Goal: Task Accomplishment & Management: Manage account settings

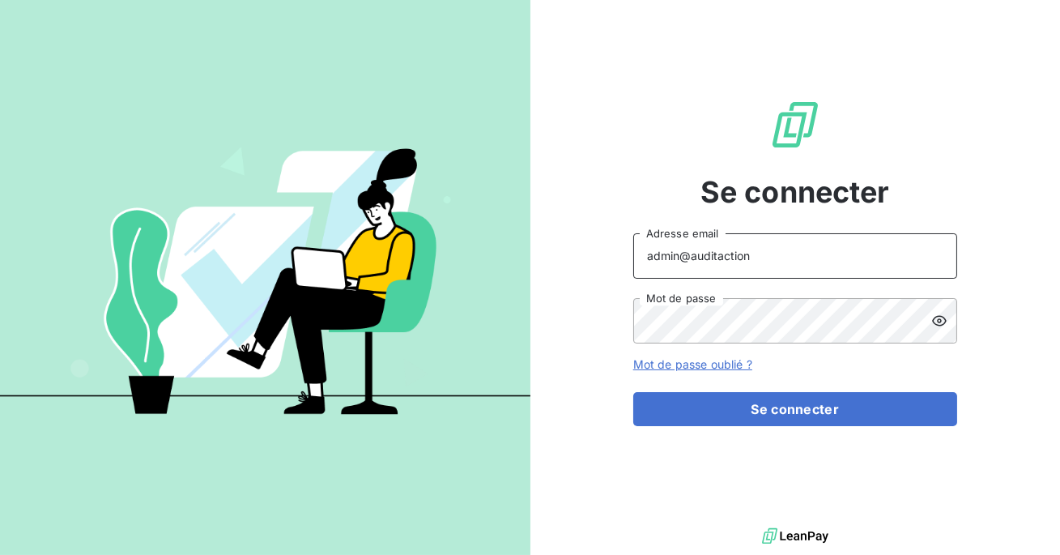
click at [756, 266] on input "admin@auditaction" at bounding box center [795, 255] width 324 height 45
type input "admin@goodflag"
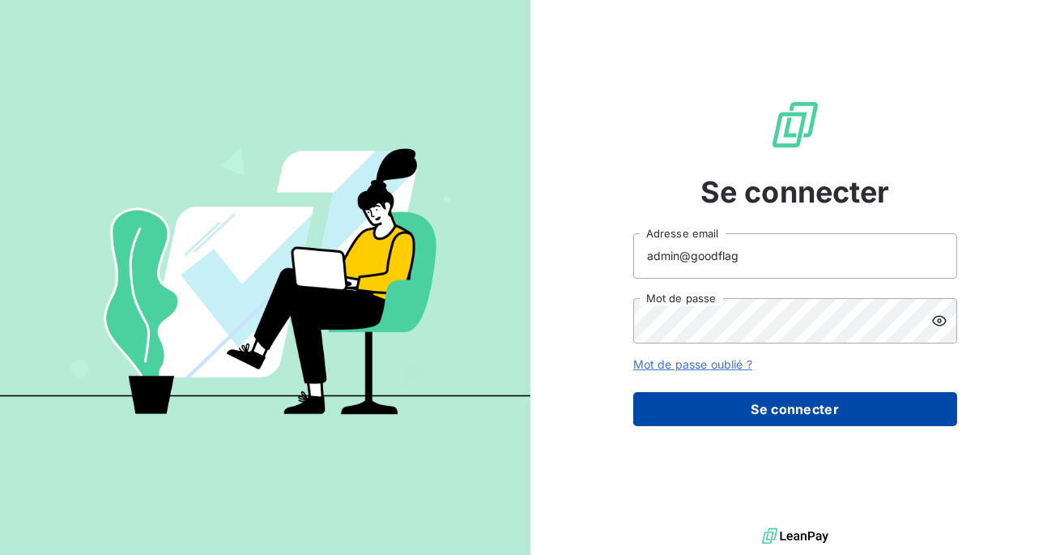
click at [758, 407] on button "Se connecter" at bounding box center [795, 409] width 324 height 34
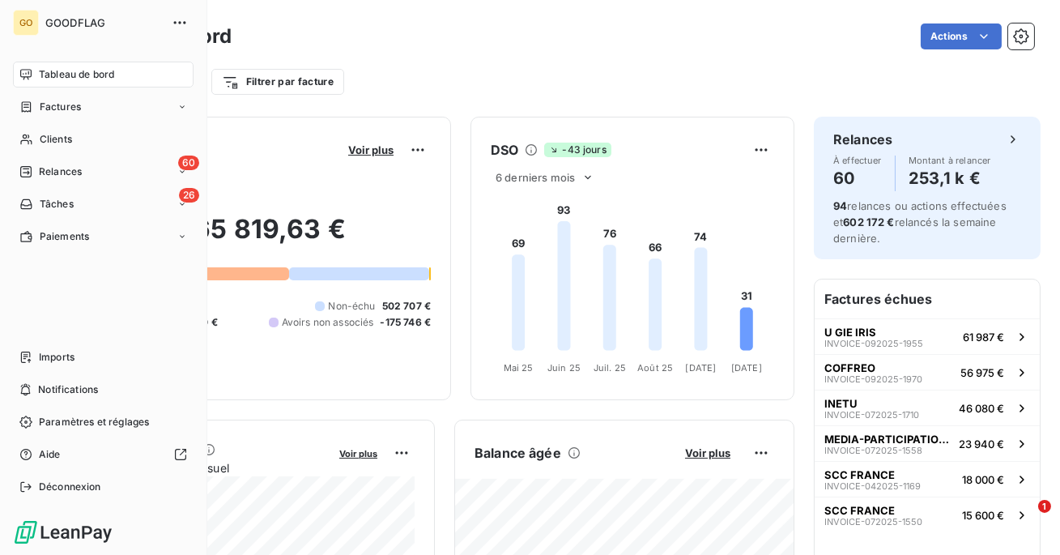
click at [40, 177] on span "Relances" at bounding box center [60, 171] width 43 height 15
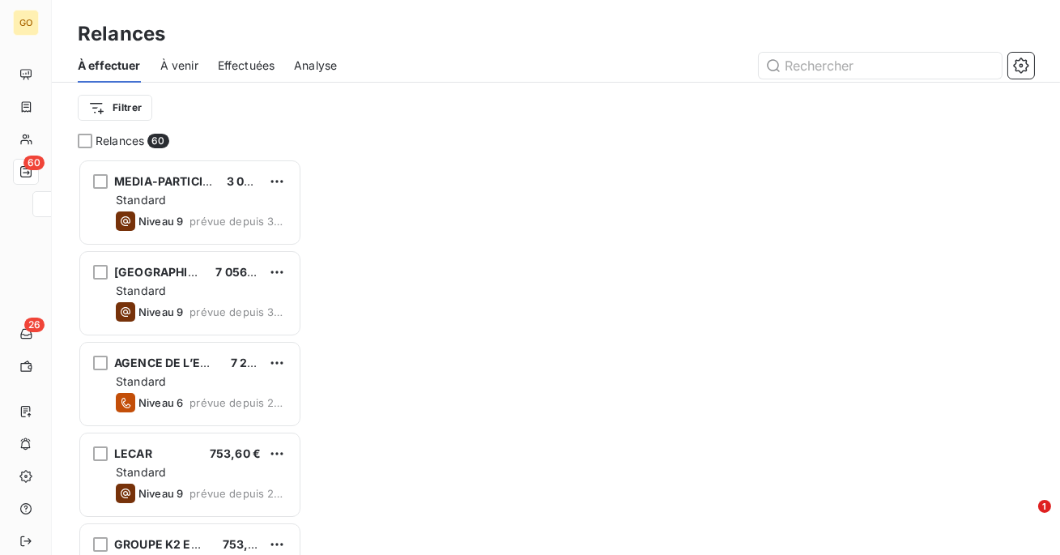
scroll to position [396, 224]
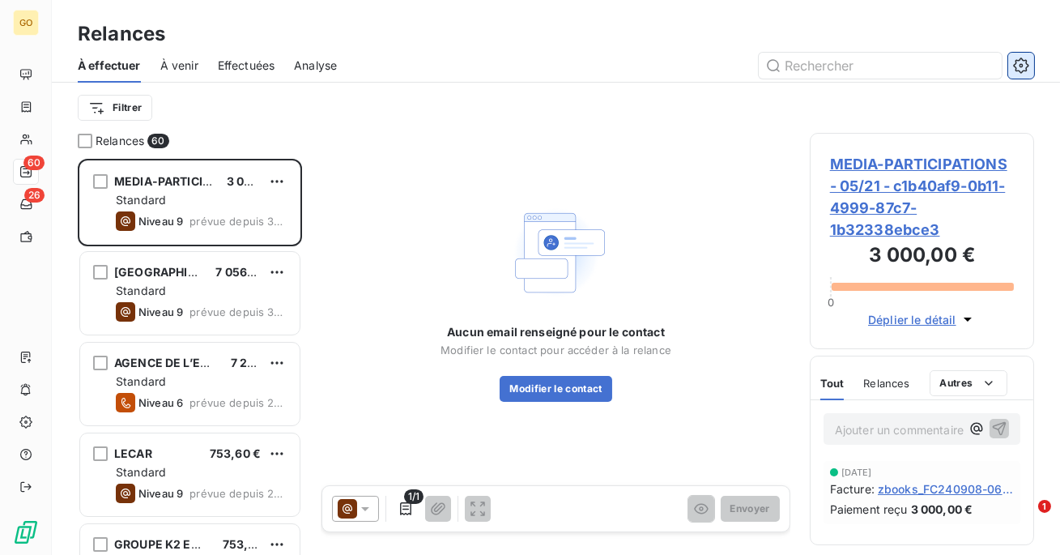
click at [1031, 67] on button "button" at bounding box center [1021, 66] width 26 height 26
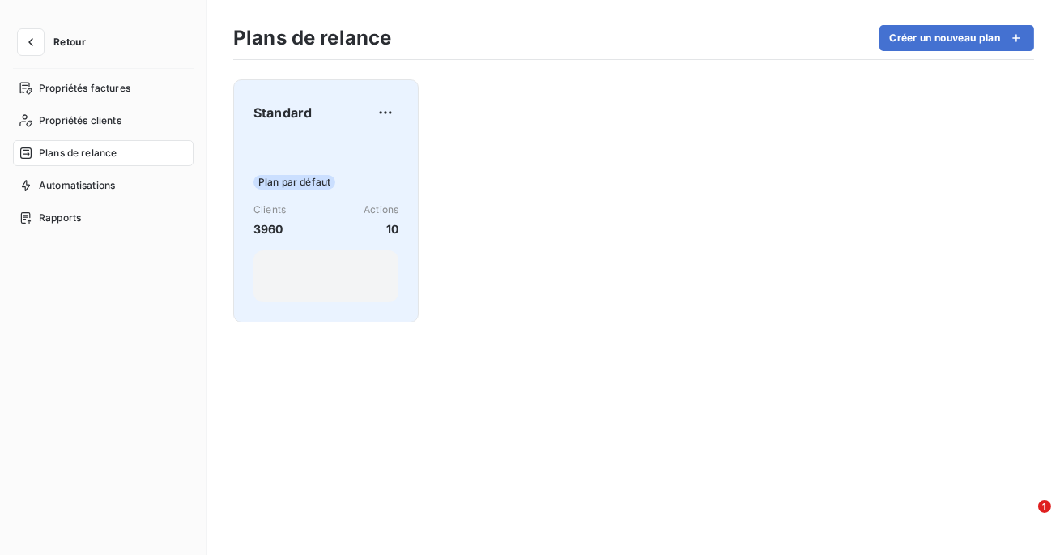
click at [321, 195] on div "Plan par défaut Clients 3960 Actions 10" at bounding box center [325, 220] width 145 height 164
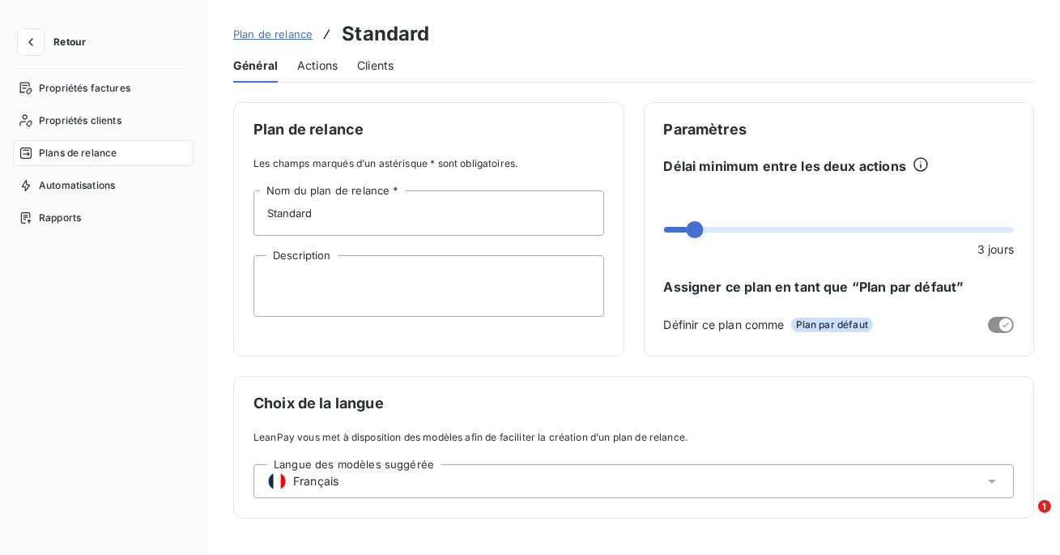
click at [316, 63] on span "Actions" at bounding box center [317, 65] width 40 height 16
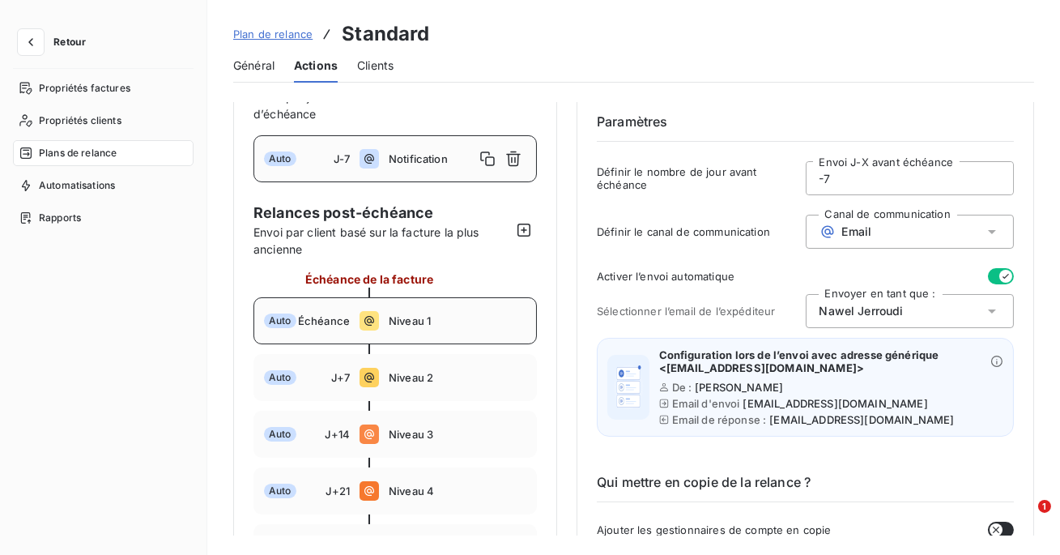
scroll to position [6, 0]
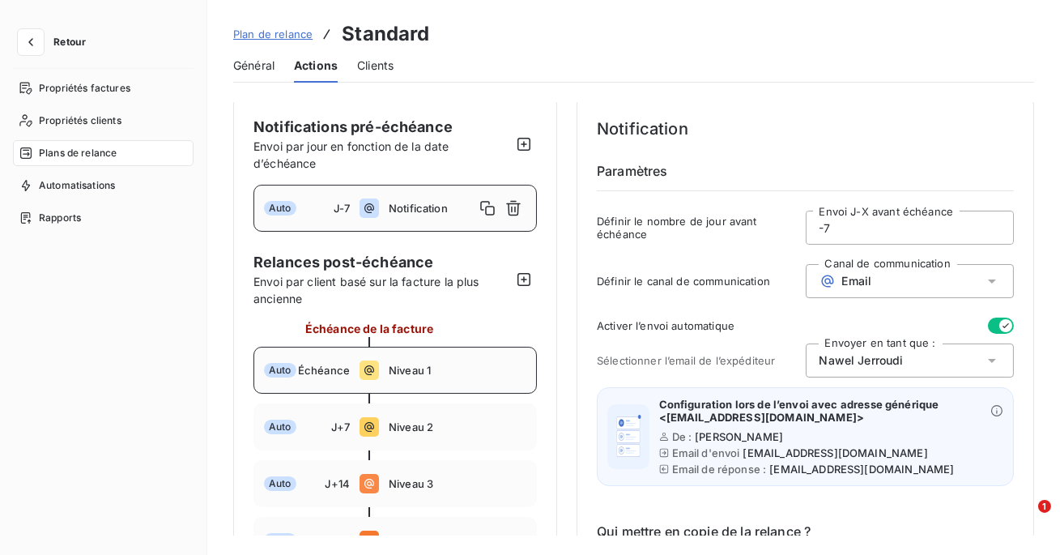
click at [419, 356] on div "Auto Échéance Niveau 1" at bounding box center [394, 370] width 283 height 47
type input "0"
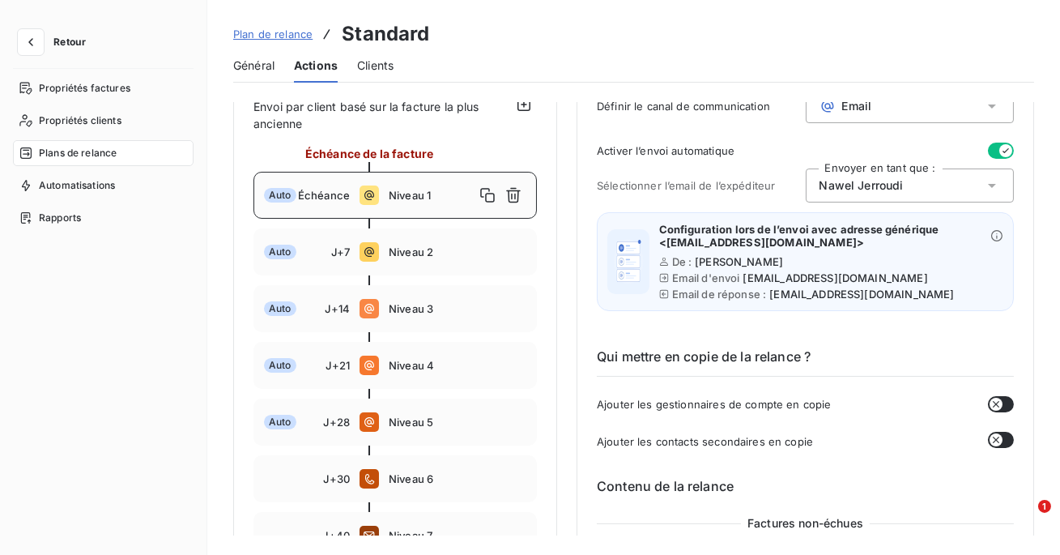
scroll to position [206, 0]
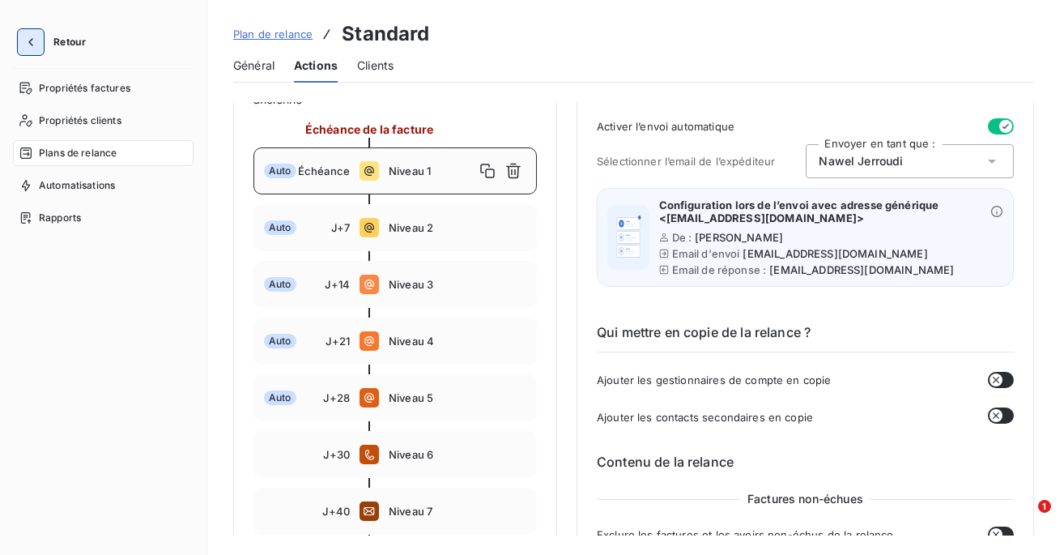
click at [35, 34] on icon "button" at bounding box center [31, 42] width 16 height 16
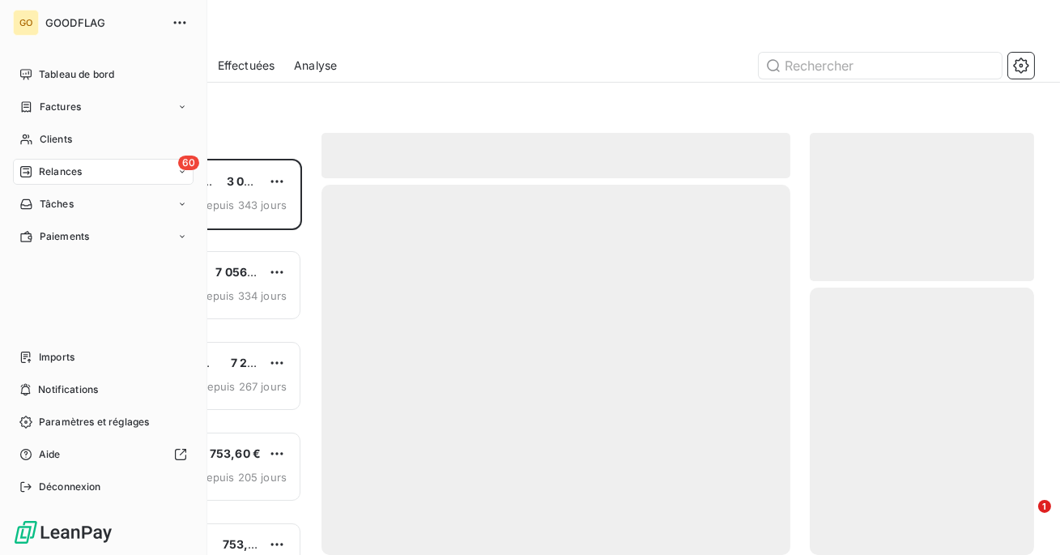
scroll to position [396, 224]
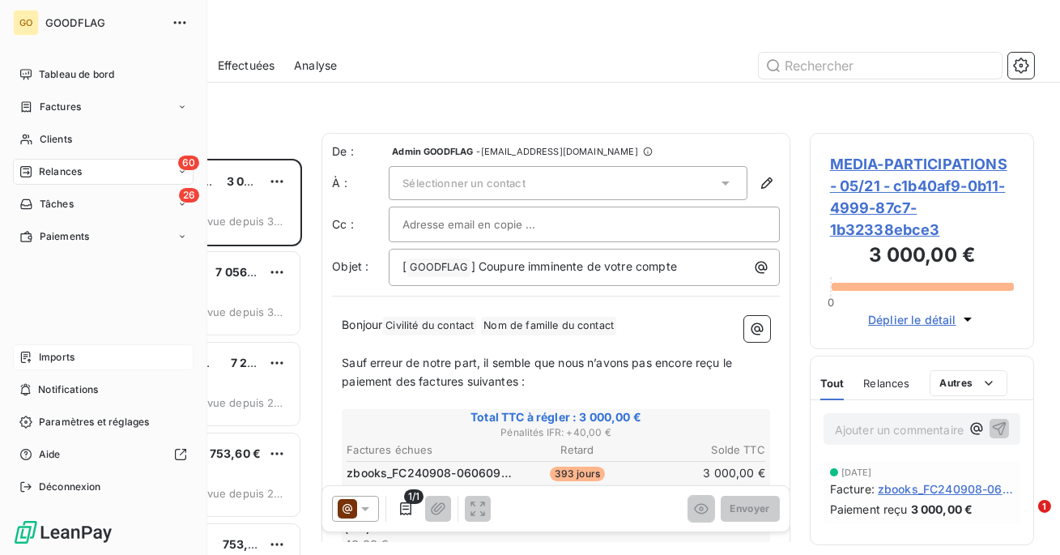
click at [80, 347] on div "Imports" at bounding box center [103, 357] width 181 height 26
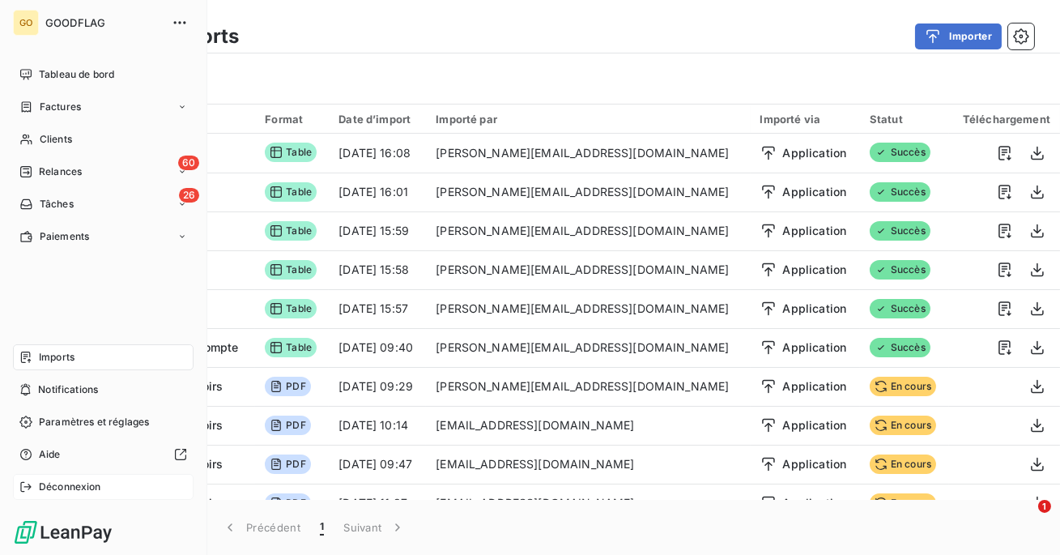
click at [45, 482] on span "Déconnexion" at bounding box center [70, 486] width 62 height 15
